Goal: Obtain resource: Obtain resource

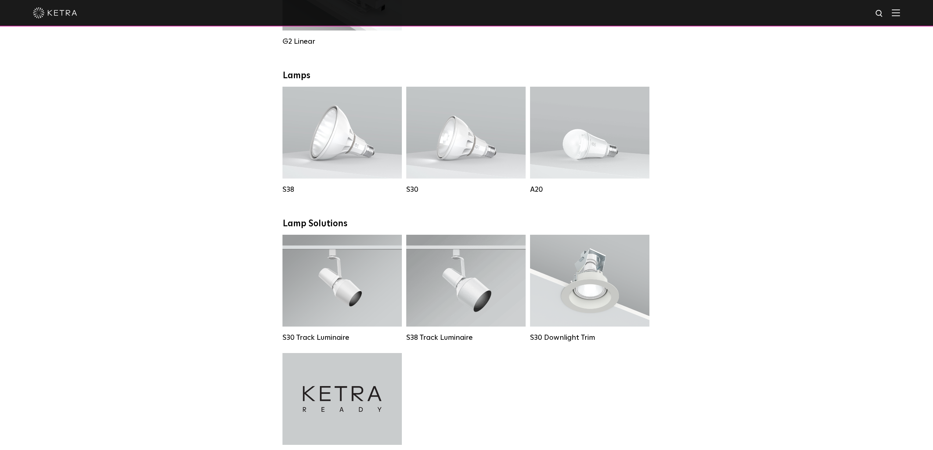
scroll to position [587, 0]
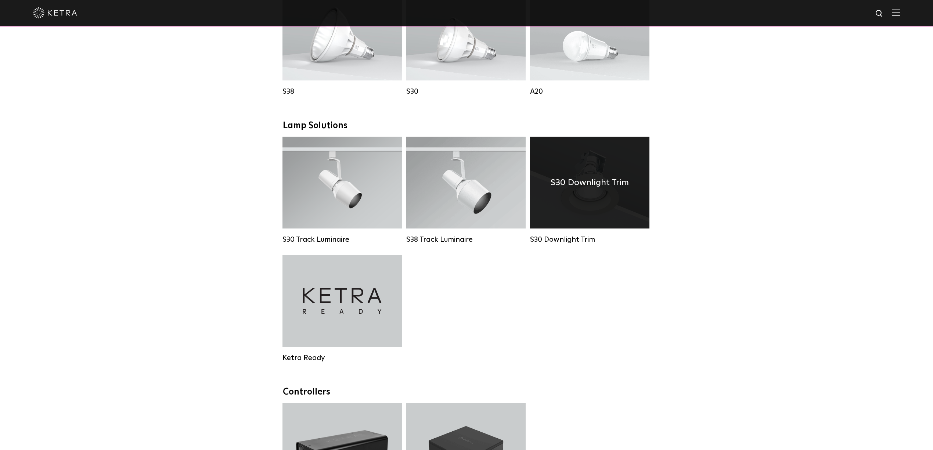
click at [575, 220] on div "S30 Downlight Trim" at bounding box center [589, 183] width 119 height 92
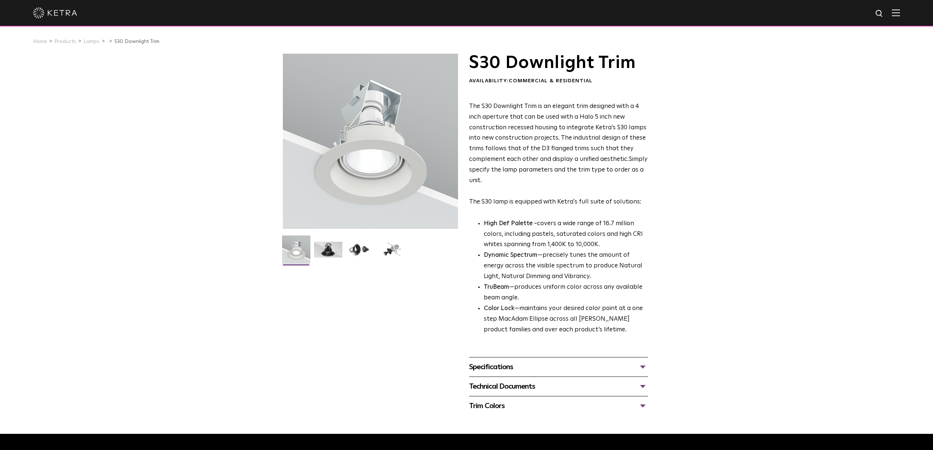
click at [644, 365] on div "Specifications" at bounding box center [558, 367] width 179 height 12
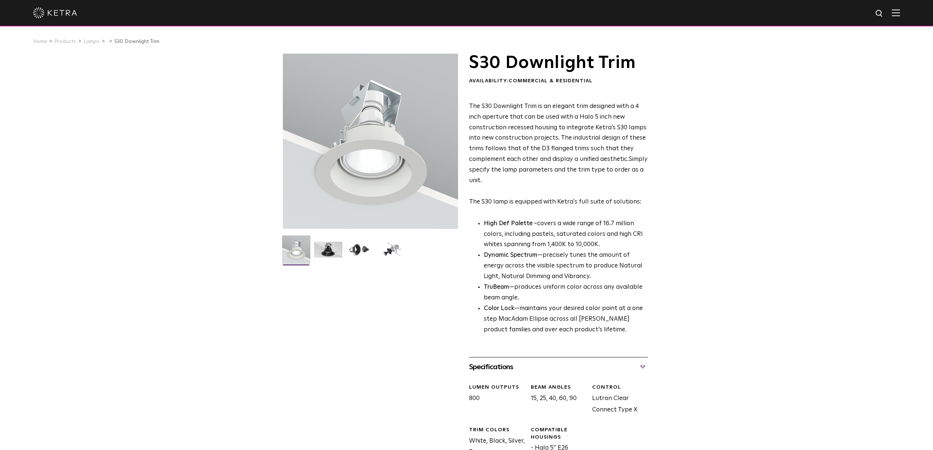
scroll to position [245, 0]
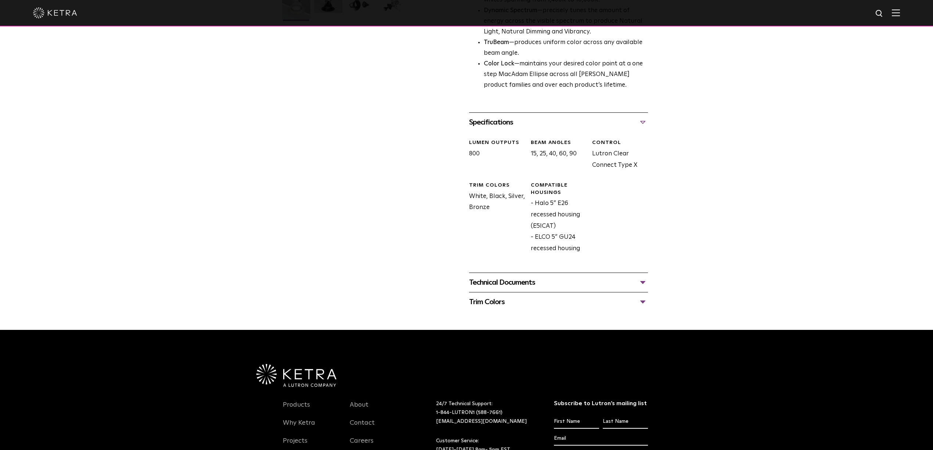
click at [521, 281] on div "Technical Documents" at bounding box center [558, 282] width 179 height 12
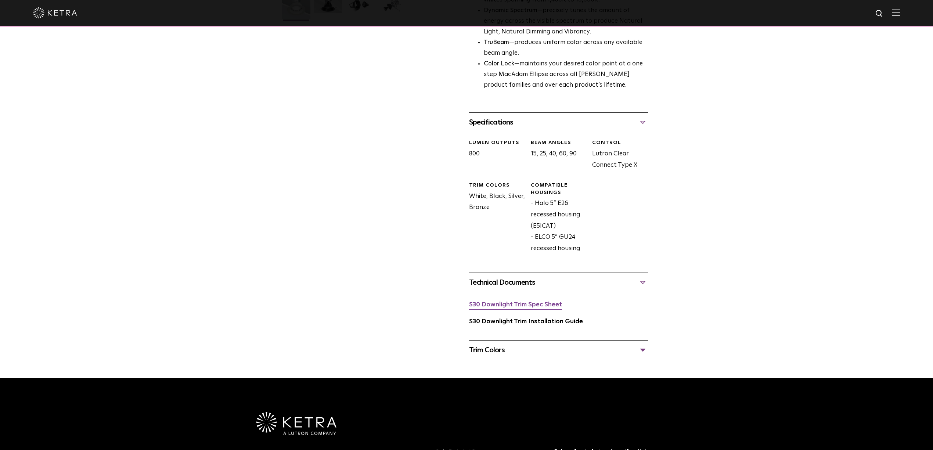
click at [518, 306] on link "S30 Downlight Trim Spec Sheet" at bounding box center [515, 304] width 93 height 6
